Goal: Task Accomplishment & Management: Complete application form

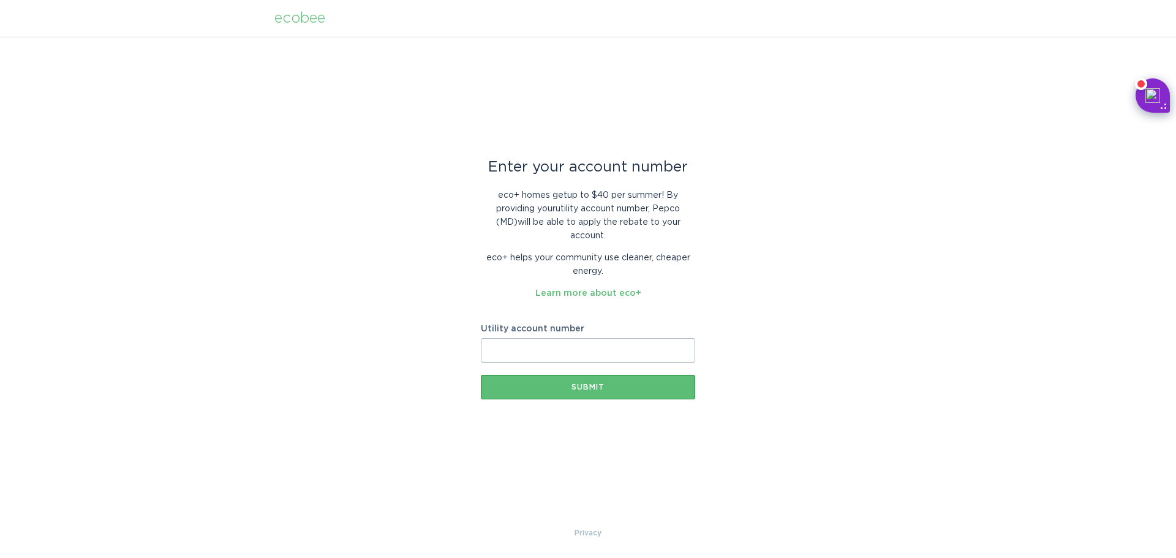
click at [574, 349] on input "Utility account number" at bounding box center [588, 350] width 214 height 25
paste input "55042278048"
type input "55042278048"
click at [590, 384] on div "Submit" at bounding box center [588, 387] width 202 height 7
